Goal: Task Accomplishment & Management: Manage account settings

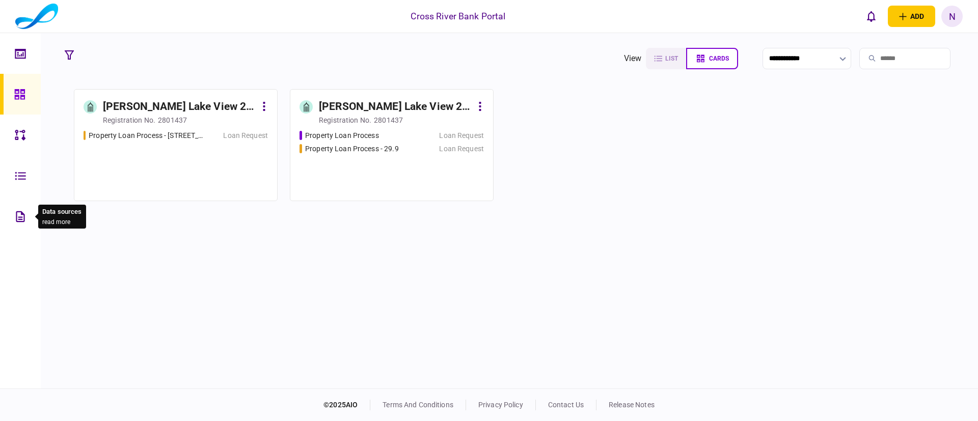
click at [18, 216] on icon at bounding box center [20, 217] width 11 height 12
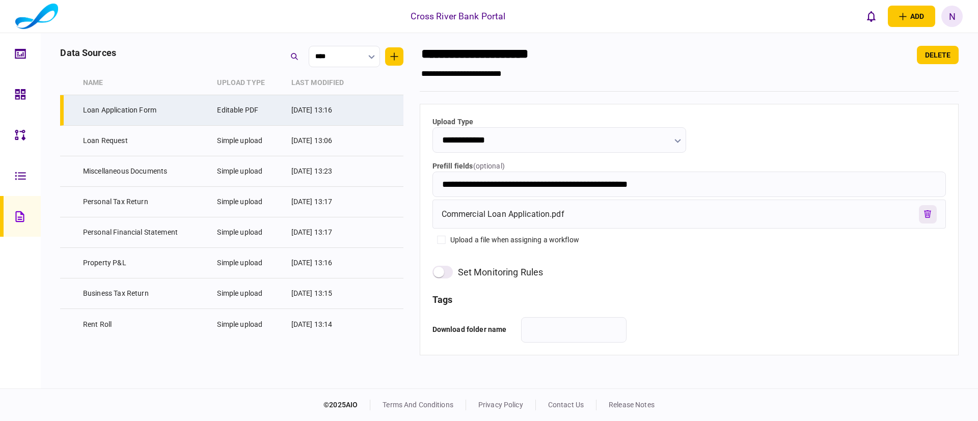
click at [924, 215] on icon "remove file" at bounding box center [927, 214] width 7 height 8
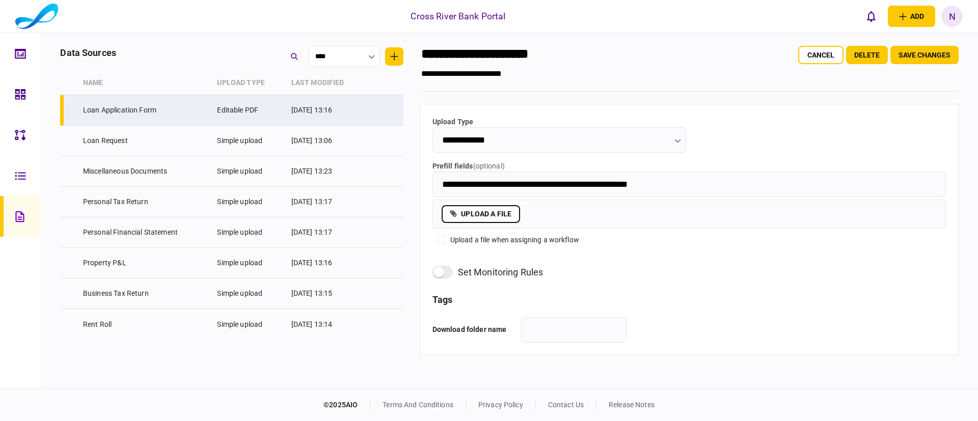
click at [505, 213] on label "upload a file" at bounding box center [481, 214] width 78 height 18
click at [0, 0] on input "upload a file" at bounding box center [0, 0] width 0 height 0
click at [925, 57] on button "Save changes" at bounding box center [924, 55] width 68 height 18
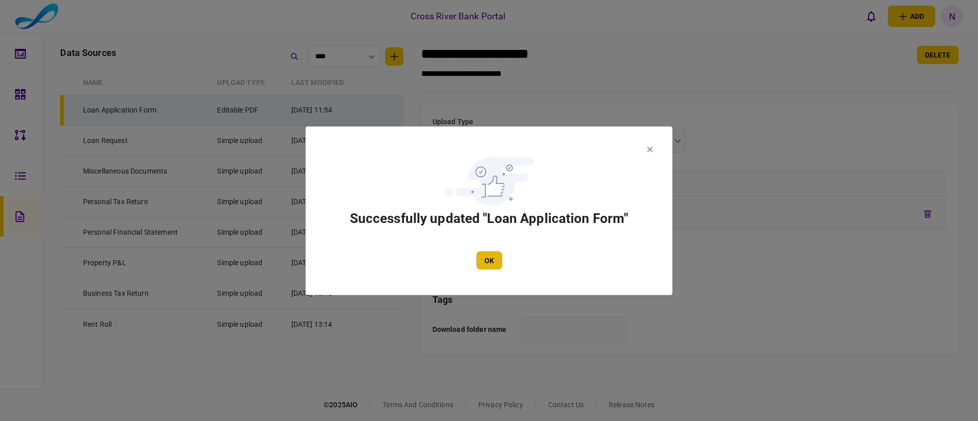
click at [495, 260] on button "OK" at bounding box center [489, 260] width 26 height 18
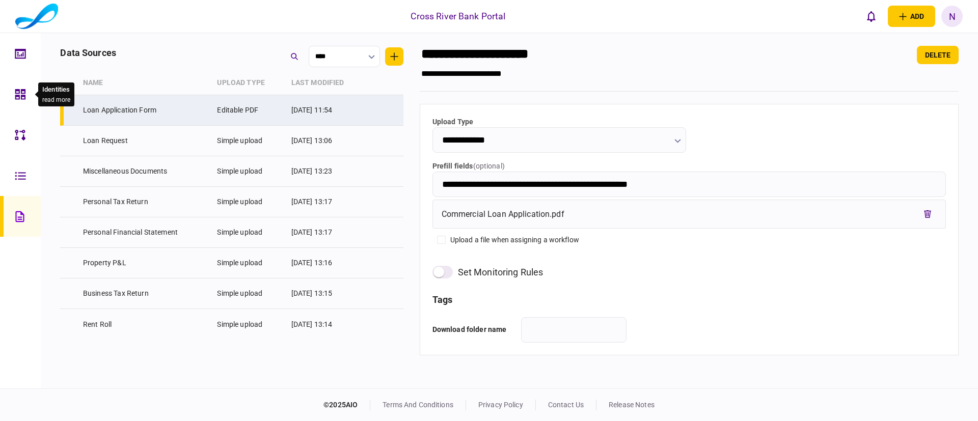
click at [20, 89] on icon at bounding box center [20, 95] width 11 height 12
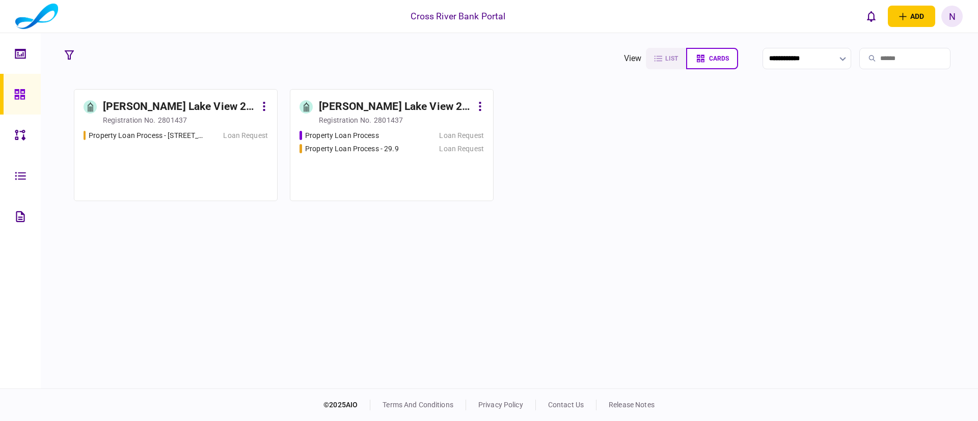
click at [600, 195] on section "[PERSON_NAME] Lake View 2 LLLC registration no. 2801437 Property Loan Process -…" at bounding box center [509, 145] width 871 height 112
click at [170, 108] on div "[PERSON_NAME] Lake View 2 LLLC" at bounding box center [179, 107] width 153 height 16
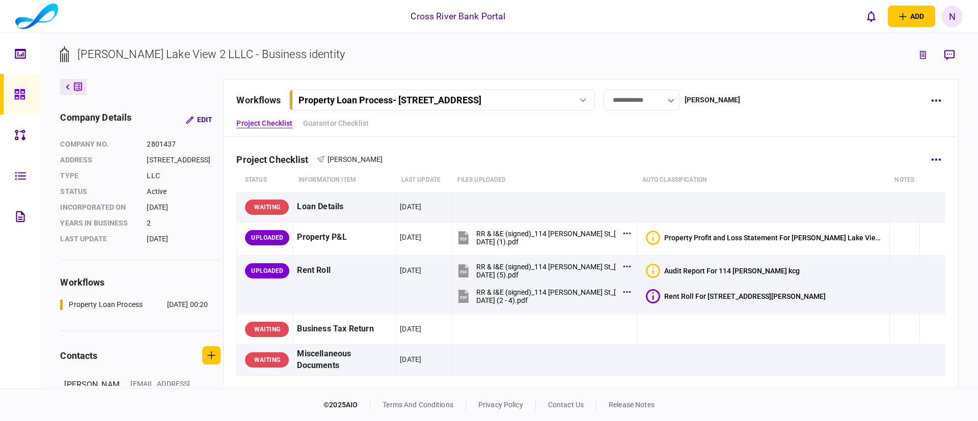
click at [763, 153] on div "Project Checklist [PERSON_NAME]" at bounding box center [590, 153] width 709 height 31
click at [543, 101] on div "Property Loan Process - [STREET_ADDRESS]" at bounding box center [429, 100] width 263 height 11
click at [148, 260] on section "company details Edit company no. 2801437 address [STREET_ADDRESS] Type LLC stat…" at bounding box center [140, 186] width 160 height 150
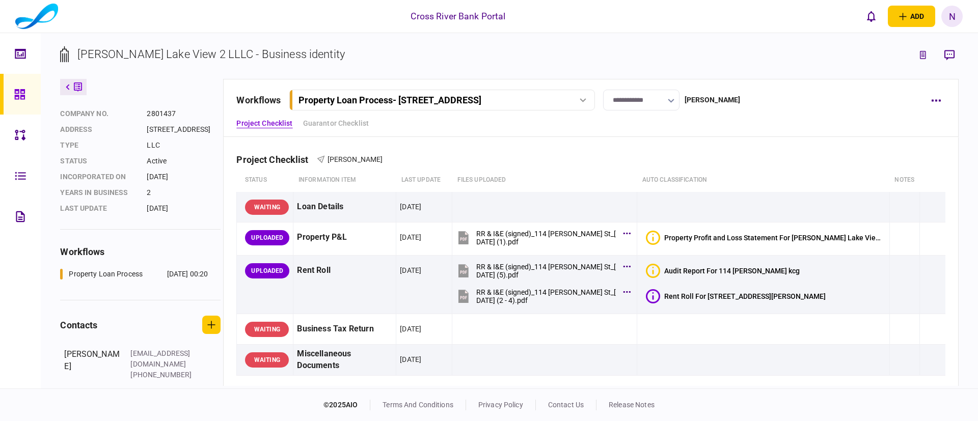
scroll to position [73, 0]
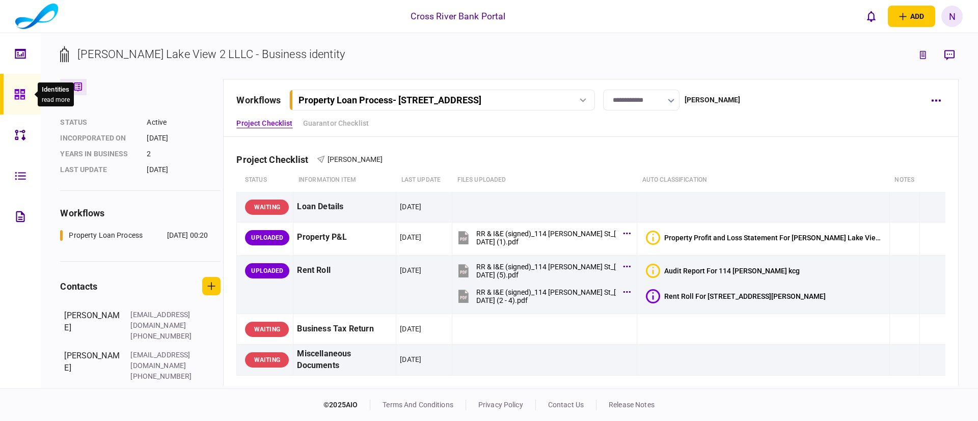
click at [23, 90] on icon at bounding box center [19, 94] width 10 height 10
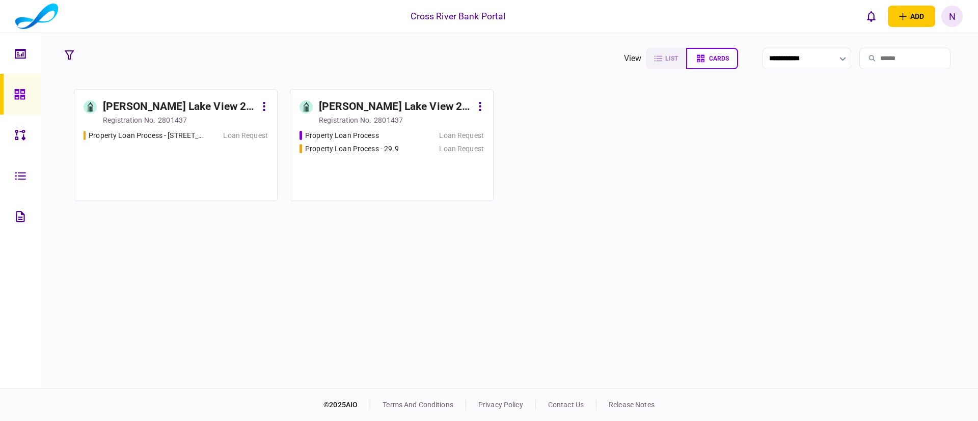
click at [333, 105] on div "[PERSON_NAME] Lake View 2 LLC" at bounding box center [395, 107] width 153 height 16
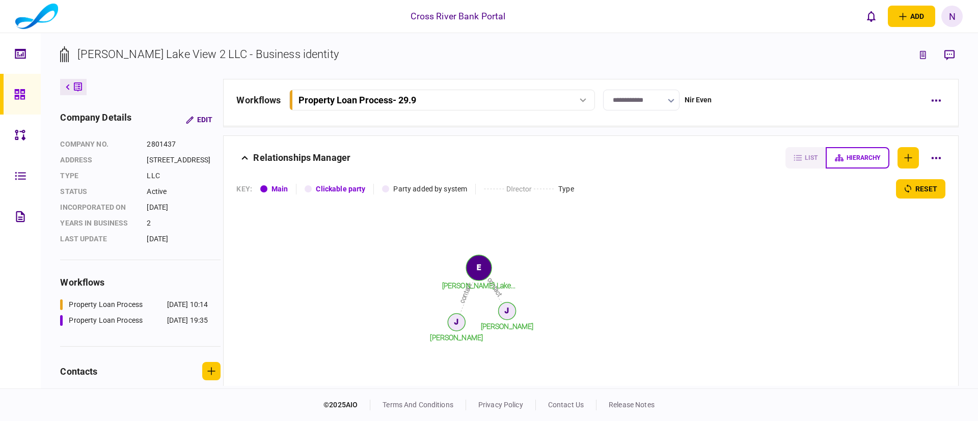
click at [788, 121] on div "**********" at bounding box center [590, 102] width 735 height 47
click at [408, 104] on div "Property Loan Process - 29.9" at bounding box center [357, 100] width 118 height 11
click at [374, 139] on div "Property Loan Process" at bounding box center [342, 142] width 74 height 11
click at [763, 97] on div "**********" at bounding box center [578, 100] width 685 height 21
click at [576, 98] on div "Property Loan Process" at bounding box center [441, 100] width 298 height 11
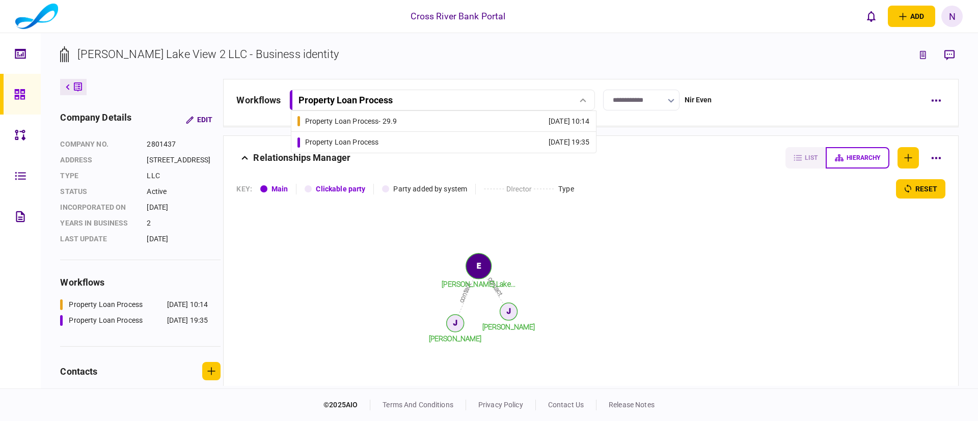
click at [428, 121] on link "Property Loan Process - 29.9 29 Sep 2025 10:14" at bounding box center [443, 121] width 292 height 20
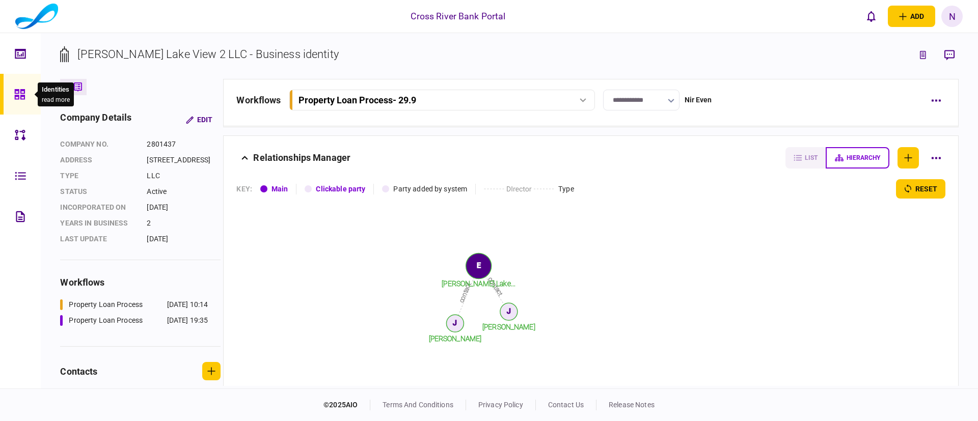
click at [20, 92] on icon at bounding box center [19, 95] width 11 height 12
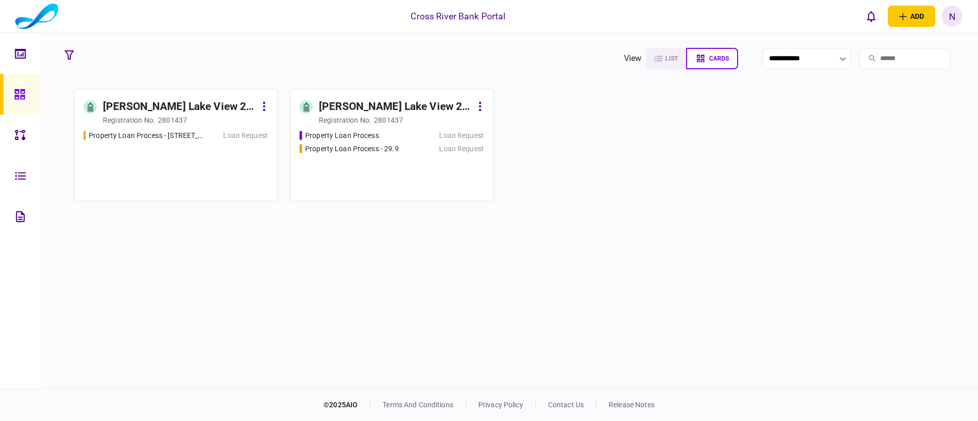
click at [146, 105] on div "[PERSON_NAME] Lake View 2 LLLC" at bounding box center [179, 107] width 153 height 16
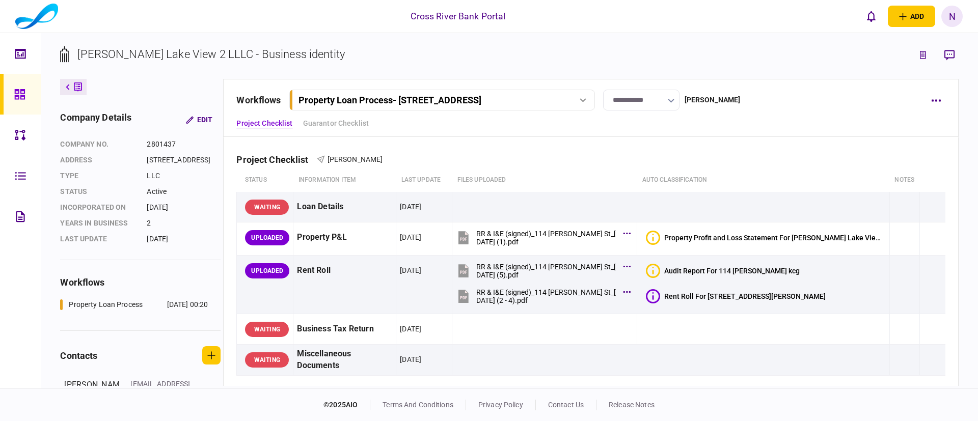
click at [13, 92] on link at bounding box center [20, 94] width 41 height 41
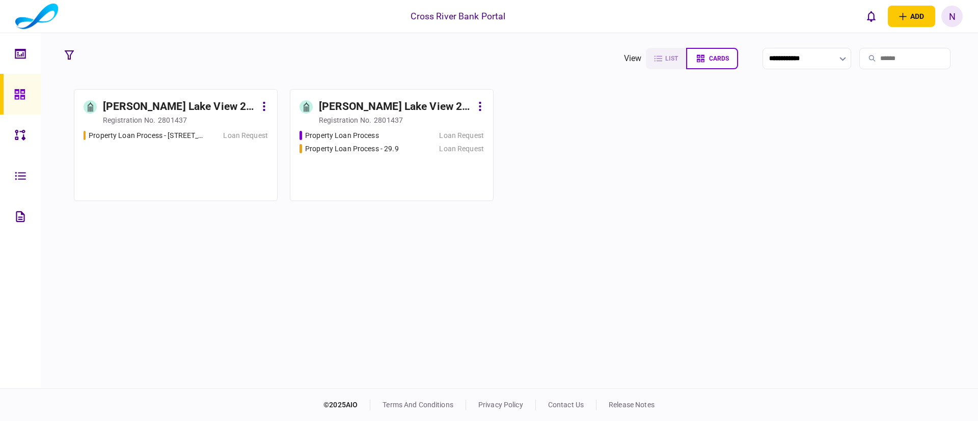
click at [338, 105] on div "[PERSON_NAME] Lake View 2 LLC" at bounding box center [395, 107] width 153 height 16
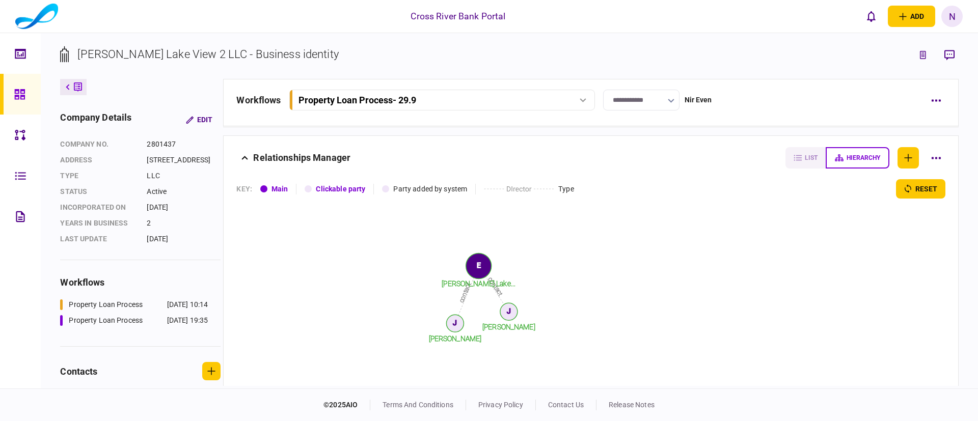
click at [12, 93] on link at bounding box center [20, 94] width 41 height 41
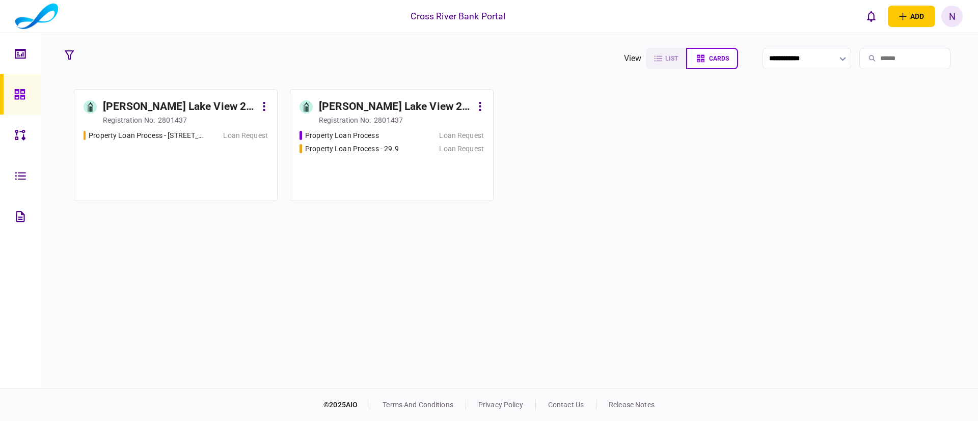
click at [396, 109] on div "[PERSON_NAME] Lake View 2 LLC" at bounding box center [395, 107] width 153 height 16
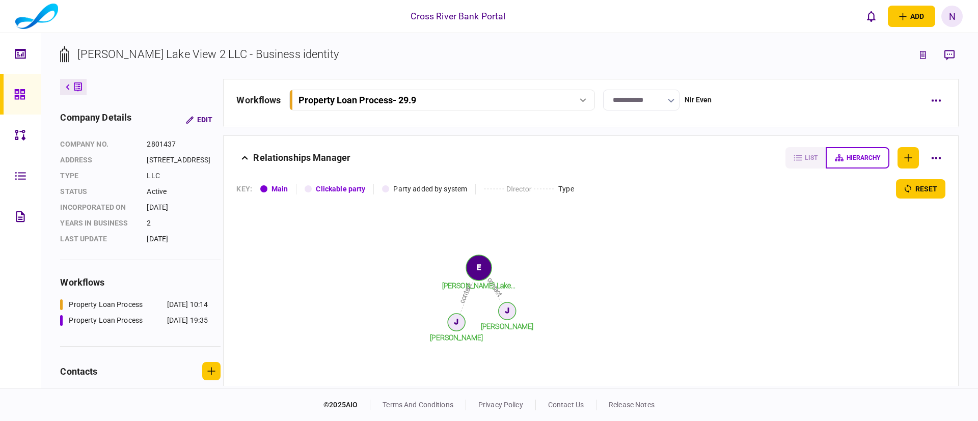
click at [746, 93] on div "**********" at bounding box center [578, 100] width 685 height 21
click at [933, 99] on icon "button" at bounding box center [936, 100] width 10 height 3
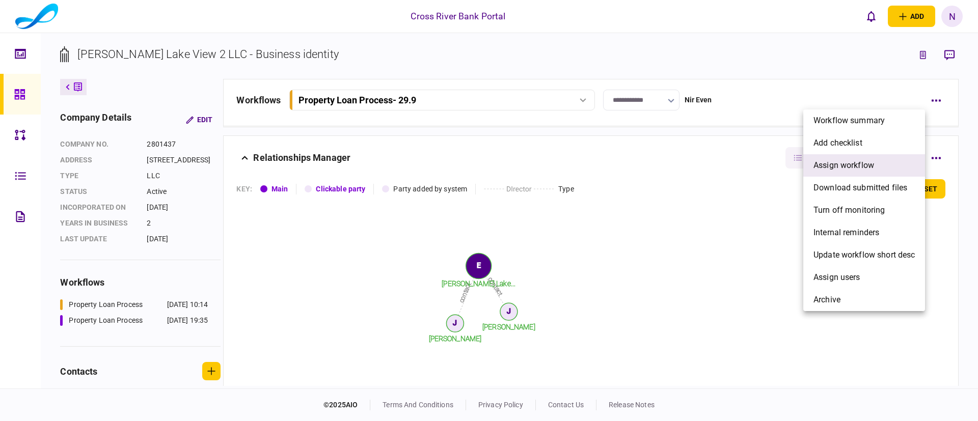
click at [840, 161] on span "assign workflow" at bounding box center [843, 165] width 61 height 12
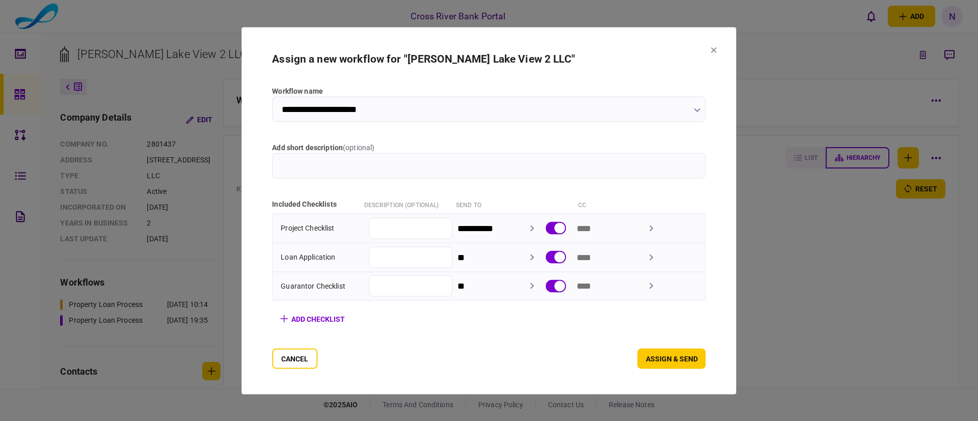
click at [502, 167] on input "add short description ( optional )" at bounding box center [488, 165] width 433 height 25
type input "****"
click at [687, 356] on button "assign & send" at bounding box center [672, 358] width 68 height 20
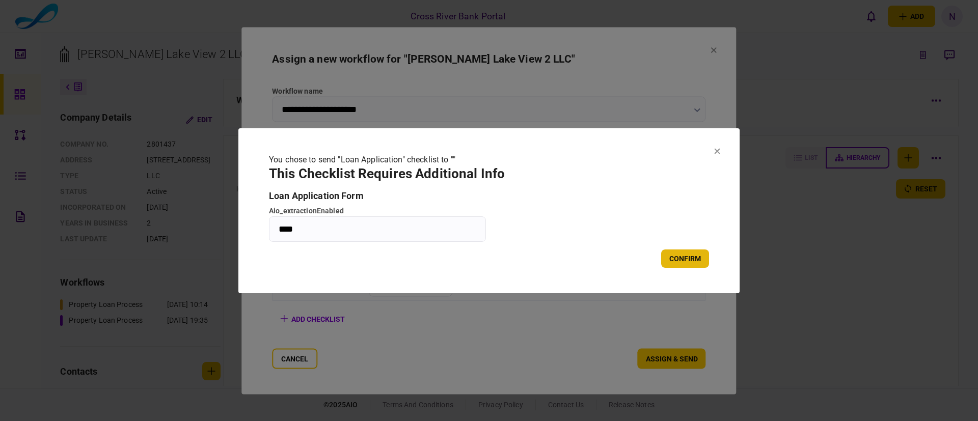
click at [671, 256] on button "confirm" at bounding box center [685, 259] width 48 height 18
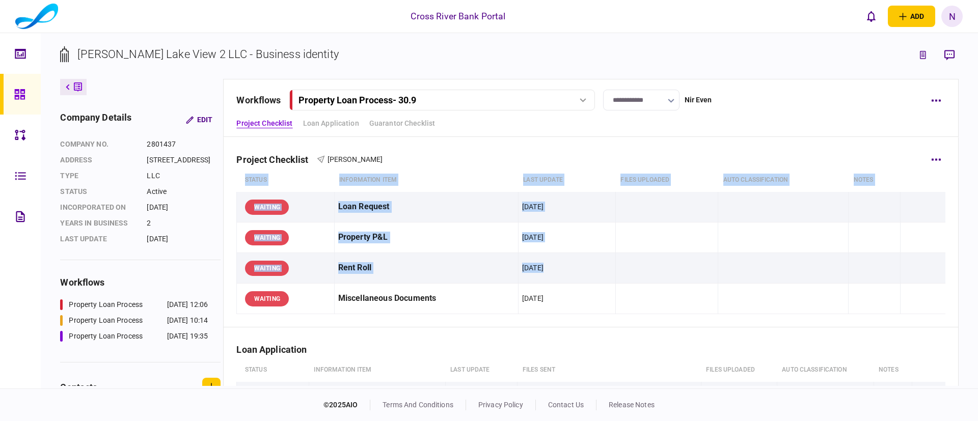
drag, startPoint x: 671, startPoint y: 256, endPoint x: 668, endPoint y: 137, distance: 118.7
click at [668, 138] on div "Project Checklist Jack Gindi status Information item last update Files uploaded…" at bounding box center [591, 233] width 734 height 190
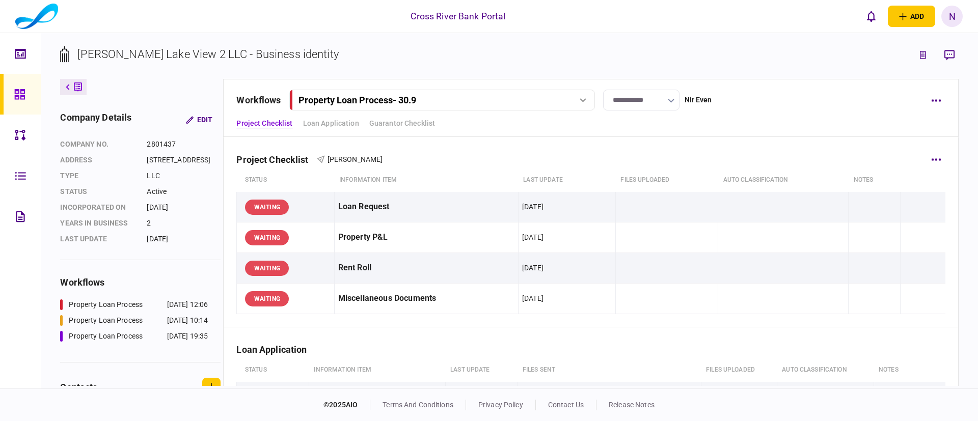
click at [668, 138] on div "Project Checklist [PERSON_NAME]" at bounding box center [590, 153] width 709 height 31
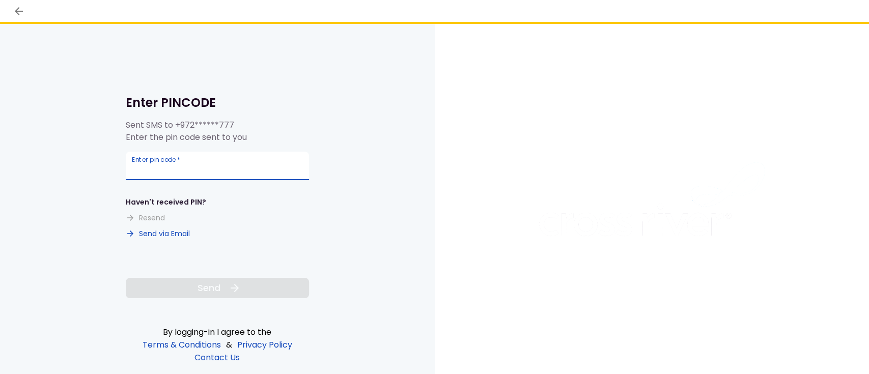
click at [223, 171] on input "Enter pin code   *" at bounding box center [217, 166] width 183 height 29
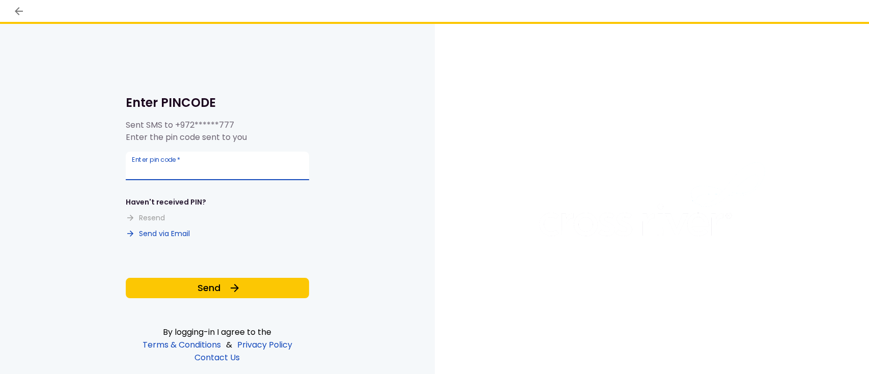
type input "******"
